Goal: Information Seeking & Learning: Check status

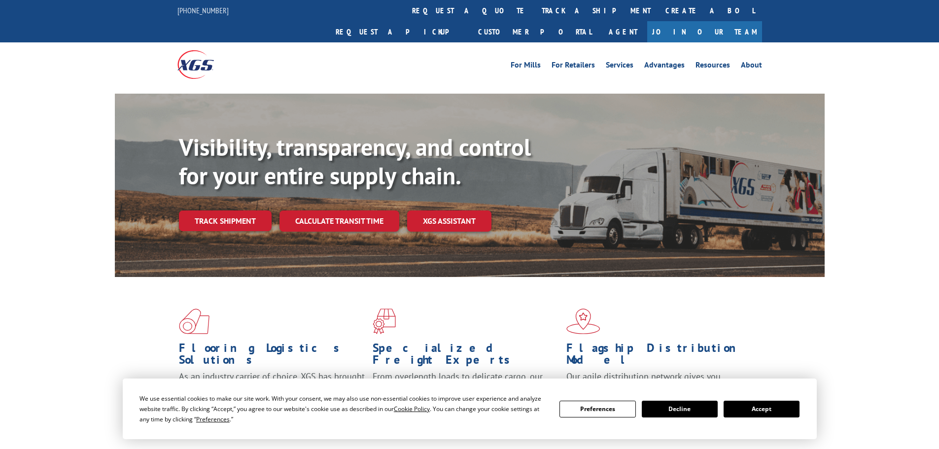
click at [244, 210] on div "Visibility, transparency, and control for your entire supply chain. Track shipm…" at bounding box center [502, 201] width 646 height 137
click at [185, 210] on link "Track shipment" at bounding box center [225, 220] width 93 height 21
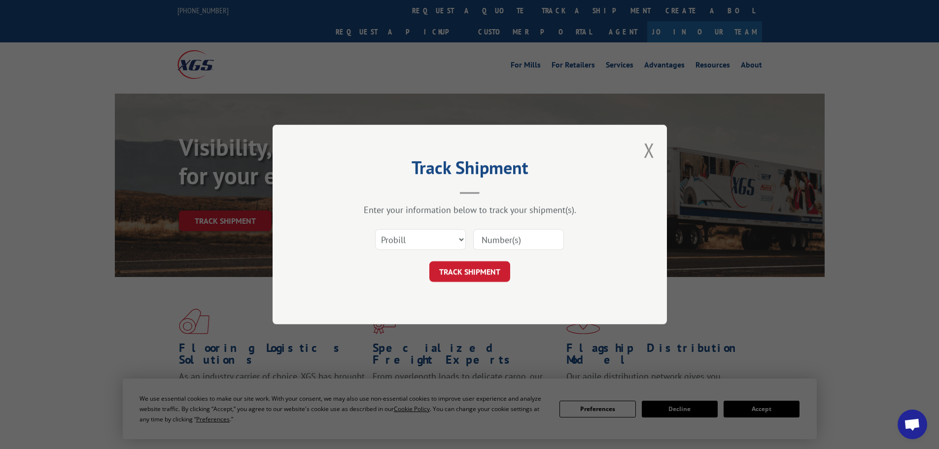
click at [472, 239] on div "Select category... Probill BOL PO" at bounding box center [470, 239] width 296 height 33
click at [422, 244] on select "Select category... Probill BOL PO" at bounding box center [420, 239] width 91 height 21
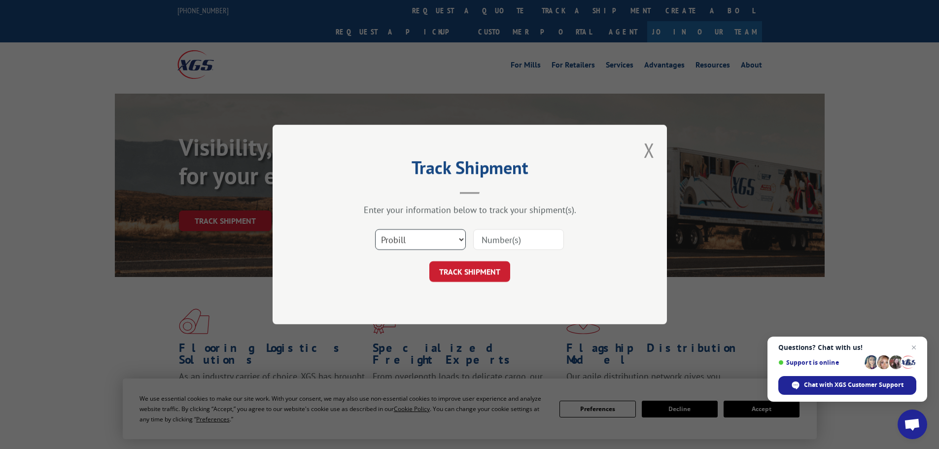
select select "bol"
click at [375, 229] on select "Select category... Probill BOL PO" at bounding box center [420, 239] width 91 height 21
click at [507, 247] on input at bounding box center [518, 239] width 91 height 21
paste input "6882933"
type input "6882933"
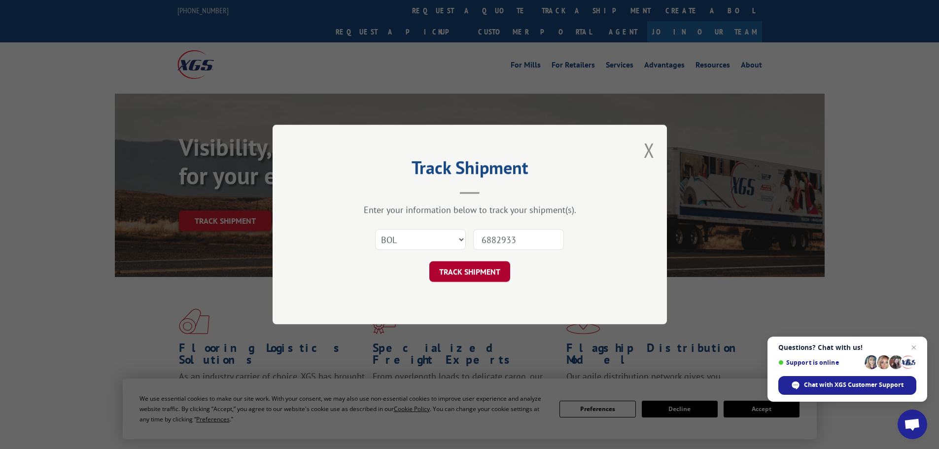
click at [489, 271] on button "TRACK SHIPMENT" at bounding box center [469, 271] width 81 height 21
